Goal: Navigation & Orientation: Find specific page/section

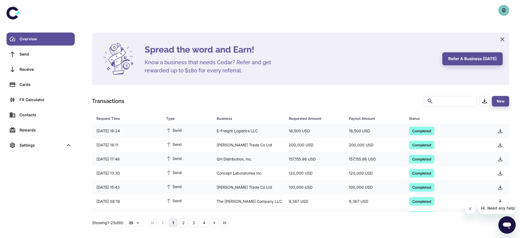
click at [504, 9] on div "B" at bounding box center [504, 10] width 11 height 11
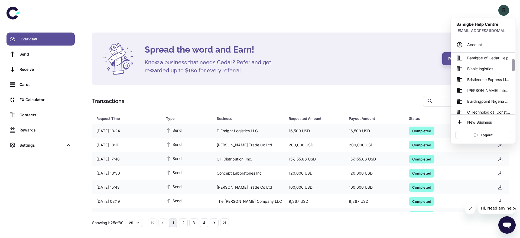
click at [513, 85] on div at bounding box center [514, 84] width 4 height 62
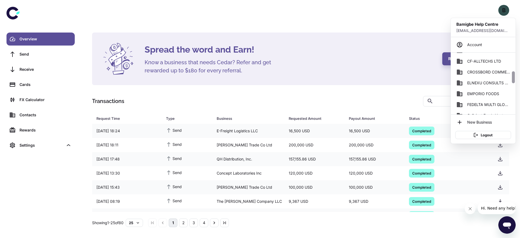
click at [513, 85] on div at bounding box center [514, 84] width 4 height 62
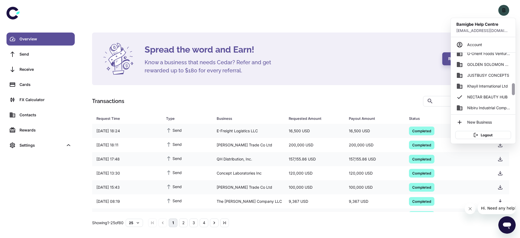
drag, startPoint x: 513, startPoint y: 85, endPoint x: 512, endPoint y: 89, distance: 4.4
click at [512, 89] on div at bounding box center [514, 84] width 4 height 62
drag, startPoint x: 512, startPoint y: 89, endPoint x: 513, endPoint y: 100, distance: 10.9
click at [513, 100] on div at bounding box center [513, 100] width 3 height 12
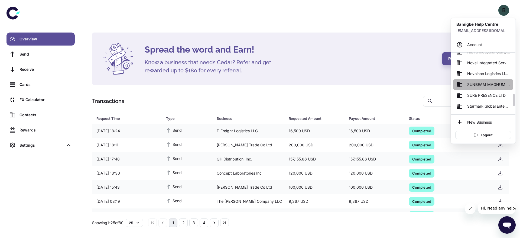
click at [487, 86] on span "SUNBEAM MAGNUM ENTERPRISES" at bounding box center [488, 85] width 43 height 6
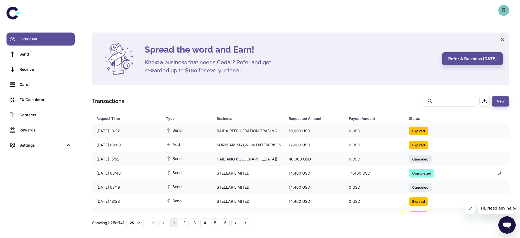
click at [500, 14] on div "B" at bounding box center [504, 10] width 11 height 11
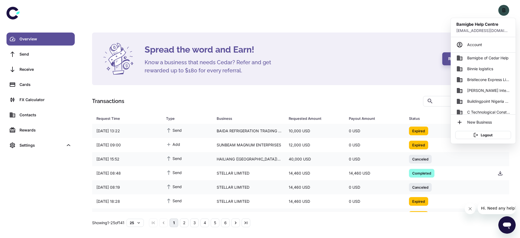
click at [512, 53] on div at bounding box center [514, 35] width 4 height 35
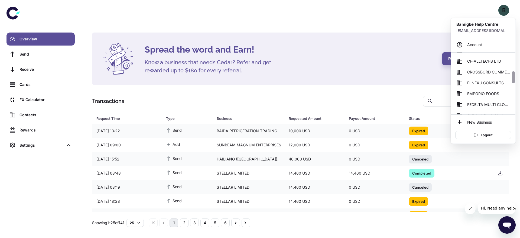
drag, startPoint x: 512, startPoint y: 72, endPoint x: 512, endPoint y: 77, distance: 5.4
click at [512, 77] on div at bounding box center [514, 84] width 4 height 62
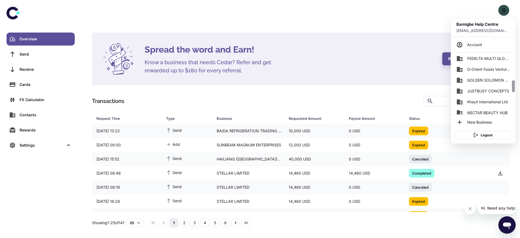
scroll to position [144, 0]
drag, startPoint x: 512, startPoint y: 77, endPoint x: 510, endPoint y: 87, distance: 9.4
click at [510, 87] on div "AERIX SAFETY LIMITED Adebisi Foods Ventures Bamadek International Company Niger…" at bounding box center [483, 84] width 64 height 62
click at [491, 71] on link "G-Orient Foods Ventures" at bounding box center [483, 68] width 60 height 11
